Goal: Information Seeking & Learning: Learn about a topic

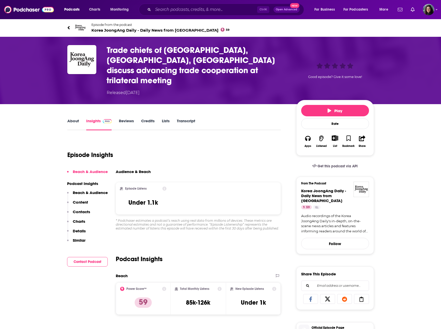
click at [73, 118] on link "About" at bounding box center [73, 124] width 12 height 12
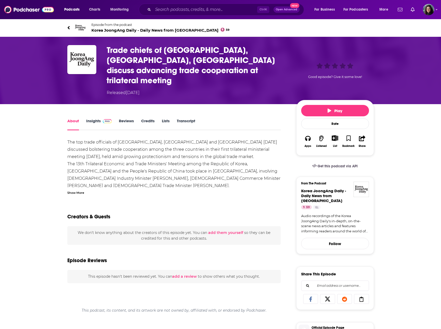
click at [80, 190] on div "Show More" at bounding box center [75, 192] width 17 height 5
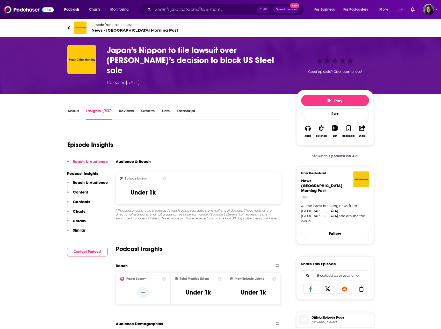
click at [74, 108] on link "About" at bounding box center [73, 114] width 12 height 12
click at [75, 108] on link "About" at bounding box center [73, 114] width 12 height 12
